Goal: Use online tool/utility: Utilize a website feature to perform a specific function

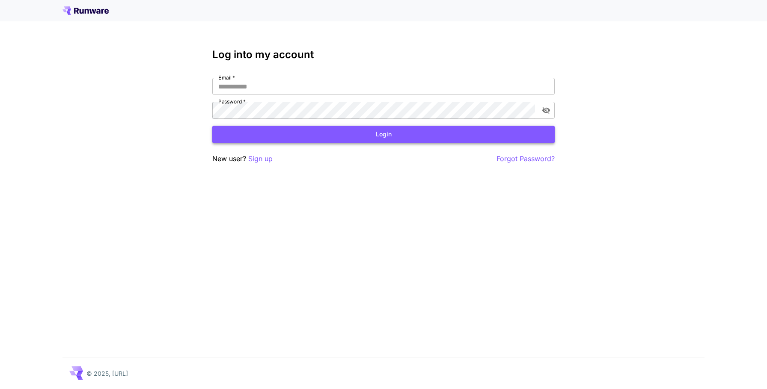
type input "**********"
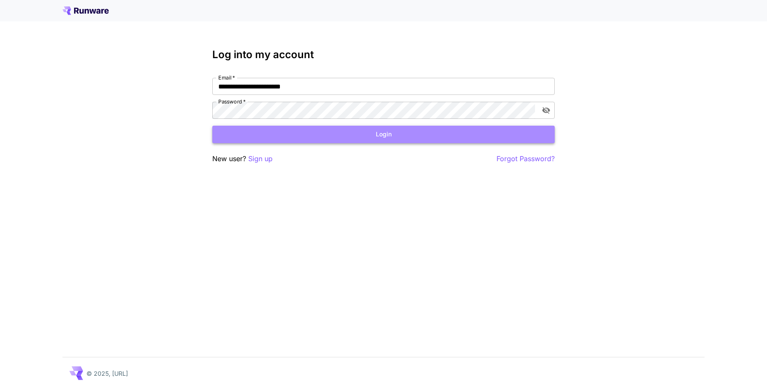
click at [395, 137] on button "Login" at bounding box center [383, 135] width 342 height 18
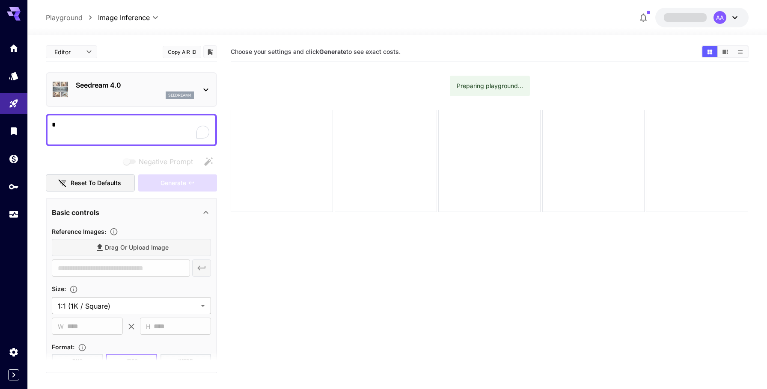
type textarea "*"
click at [728, 21] on div "AA" at bounding box center [726, 17] width 27 height 13
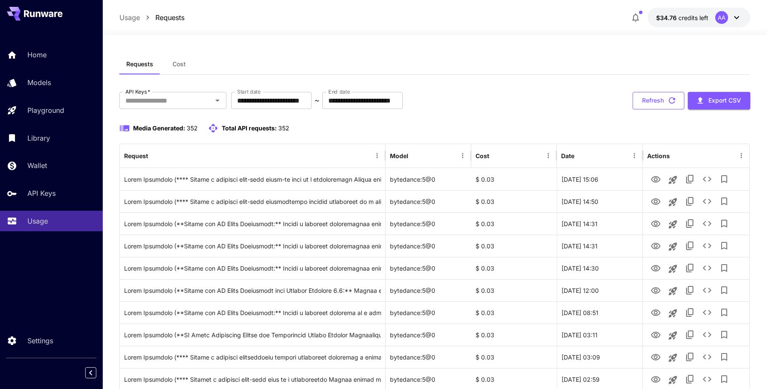
click at [672, 104] on icon "button" at bounding box center [671, 100] width 9 height 9
click at [657, 99] on button "Refresh" at bounding box center [658, 101] width 52 height 18
